Goal: Task Accomplishment & Management: Manage account settings

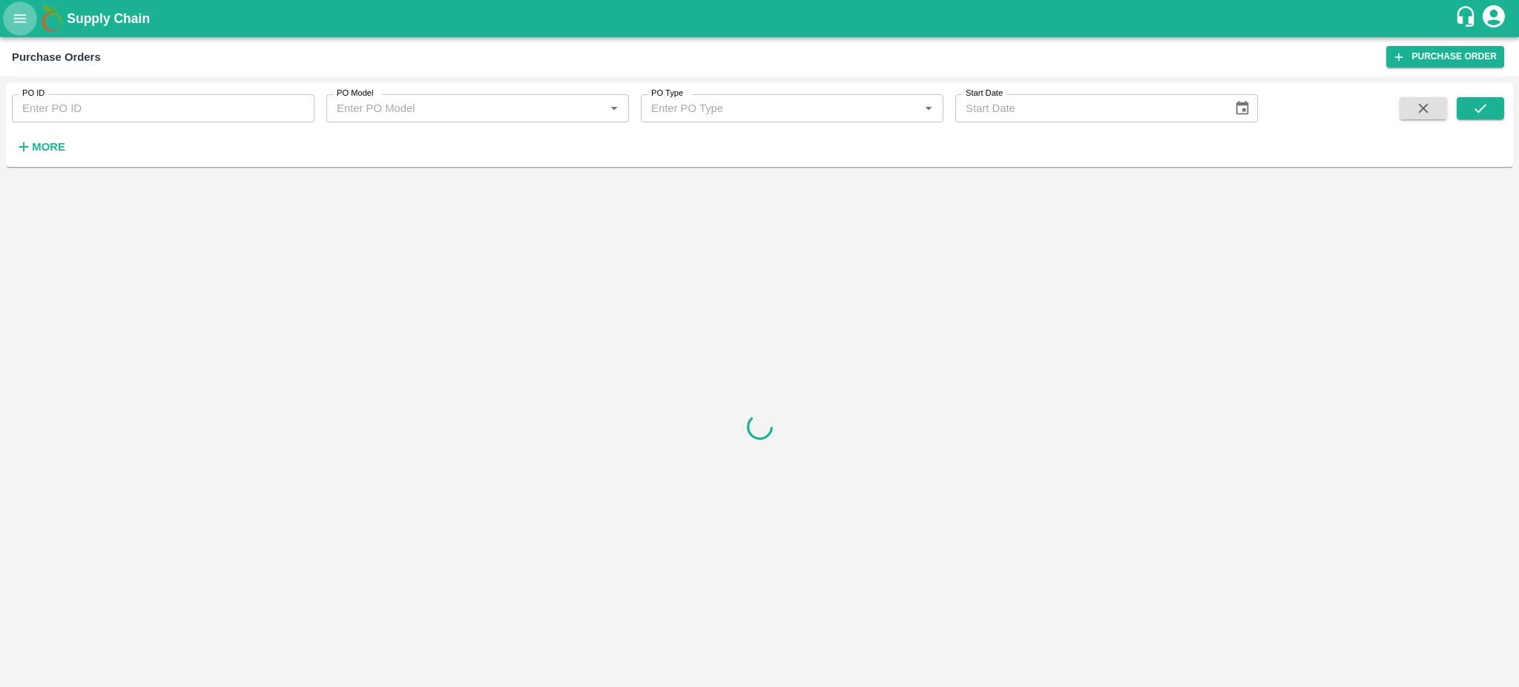
click at [22, 29] on button "open drawer" at bounding box center [20, 18] width 34 height 34
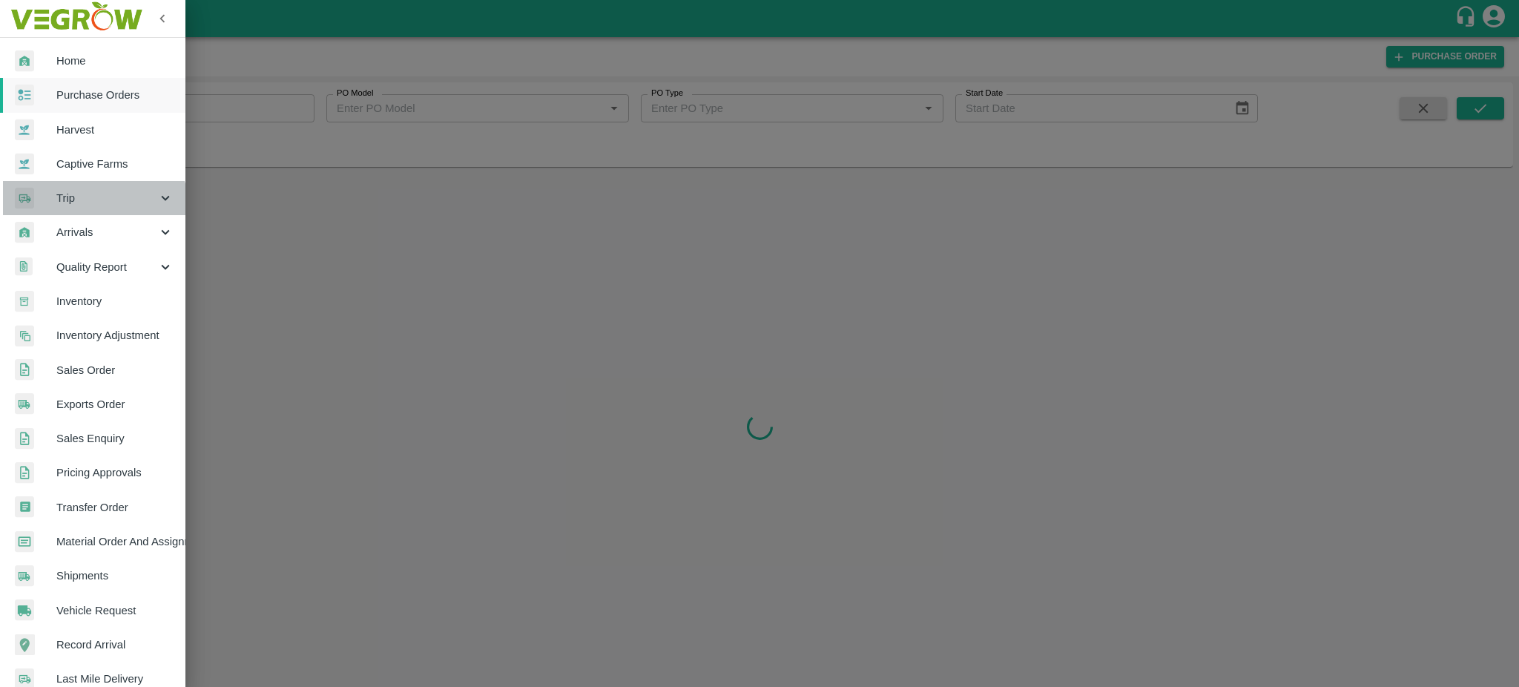
click at [93, 210] on div "Trip" at bounding box center [92, 198] width 185 height 34
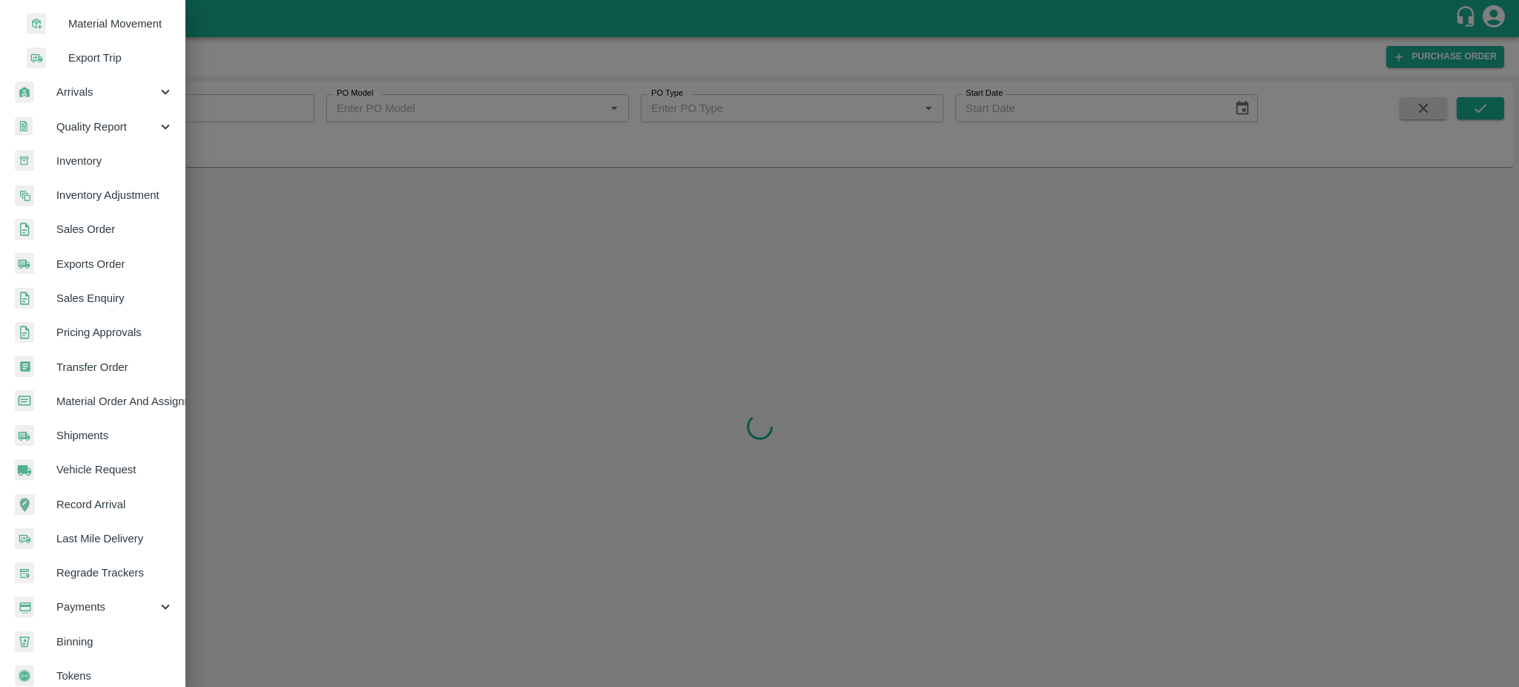
scroll to position [260, 0]
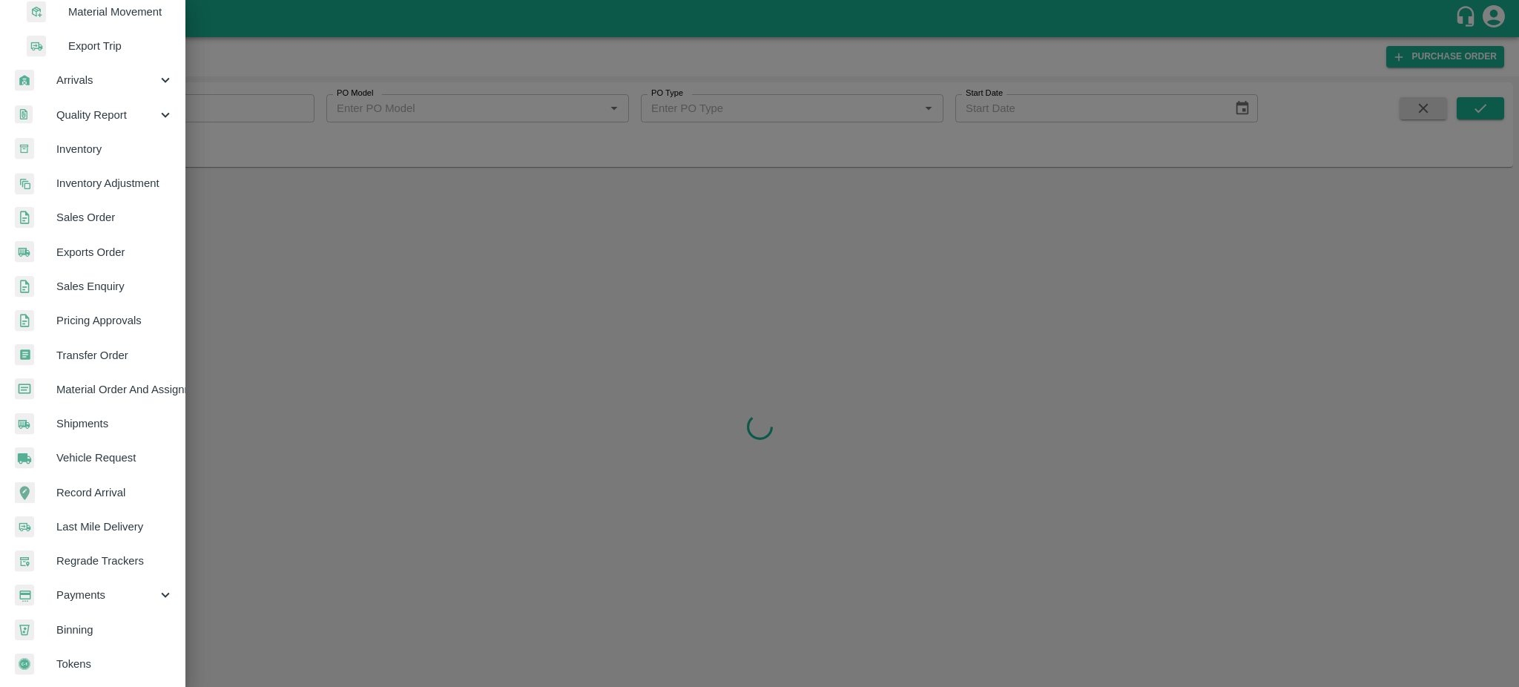
click at [83, 594] on span "Payments" at bounding box center [106, 595] width 101 height 16
click at [108, 624] on span "My Payment Requests" at bounding box center [120, 625] width 105 height 16
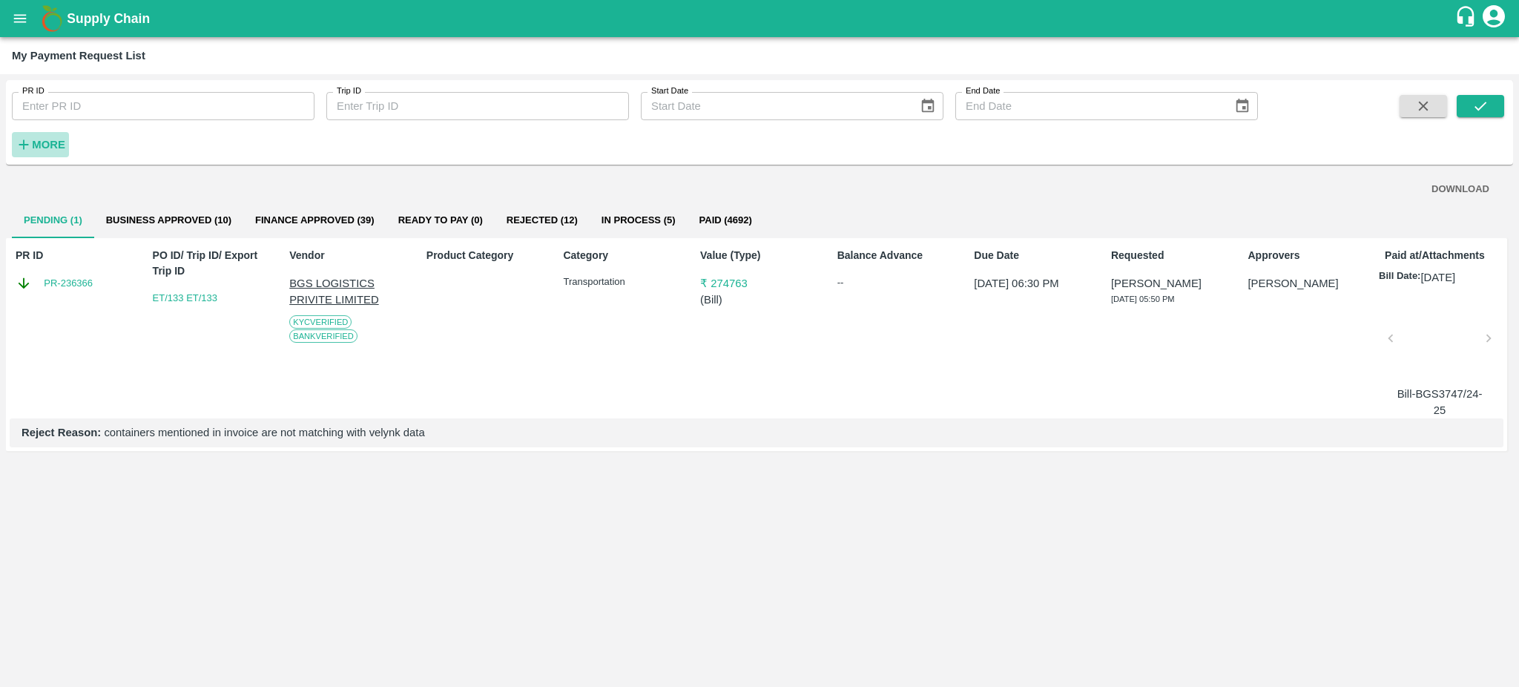
click at [36, 152] on h6 "More" at bounding box center [48, 144] width 33 height 19
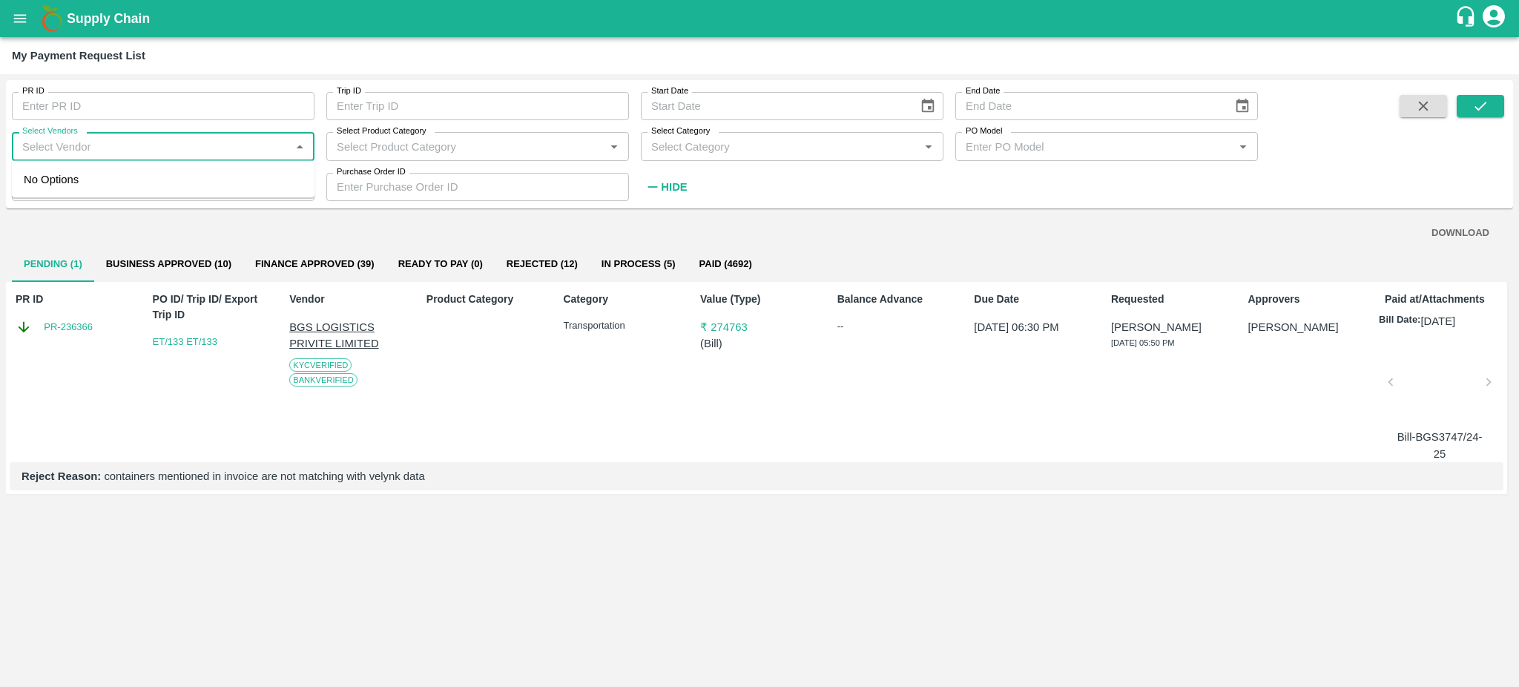
click at [68, 151] on input "Select Vendors" at bounding box center [150, 146] width 269 height 19
click at [93, 225] on div "N P ENTERPRISES-Transporter" at bounding box center [109, 230] width 159 height 16
type input "N P ENTERPRISES-Transporter"
click at [1466, 116] on button "submit" at bounding box center [1480, 106] width 47 height 22
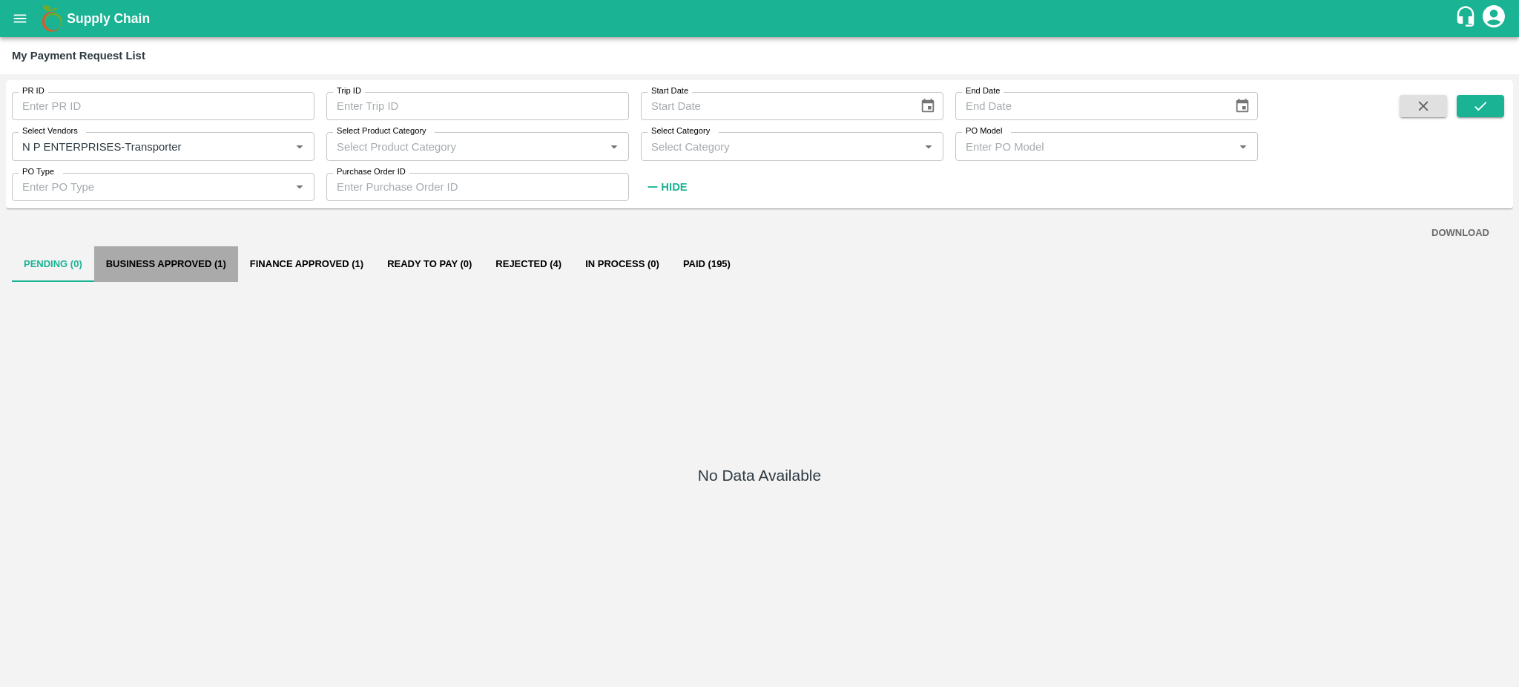
click at [150, 271] on button "Business Approved (1)" at bounding box center [166, 264] width 144 height 36
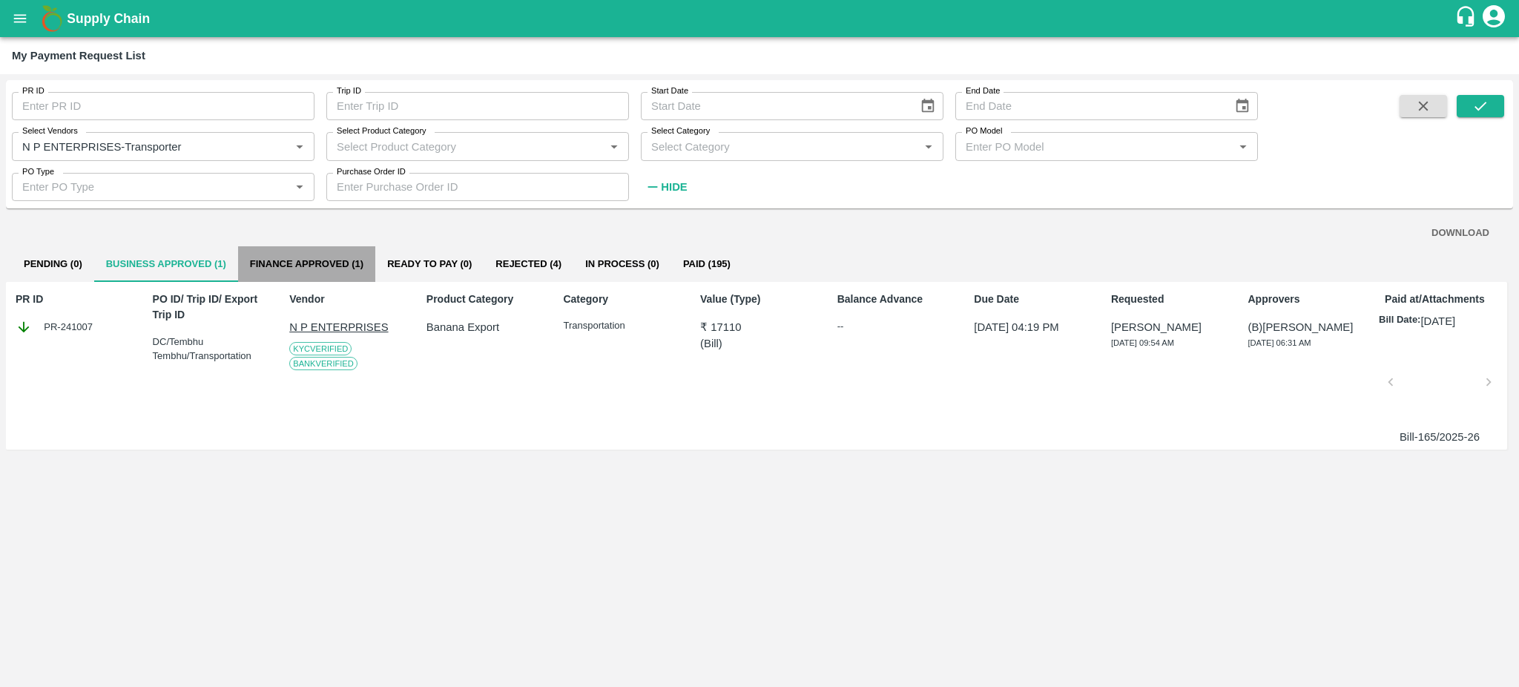
click at [306, 255] on button "Finance Approved (1)" at bounding box center [306, 264] width 137 height 36
